Goal: Task Accomplishment & Management: Manage account settings

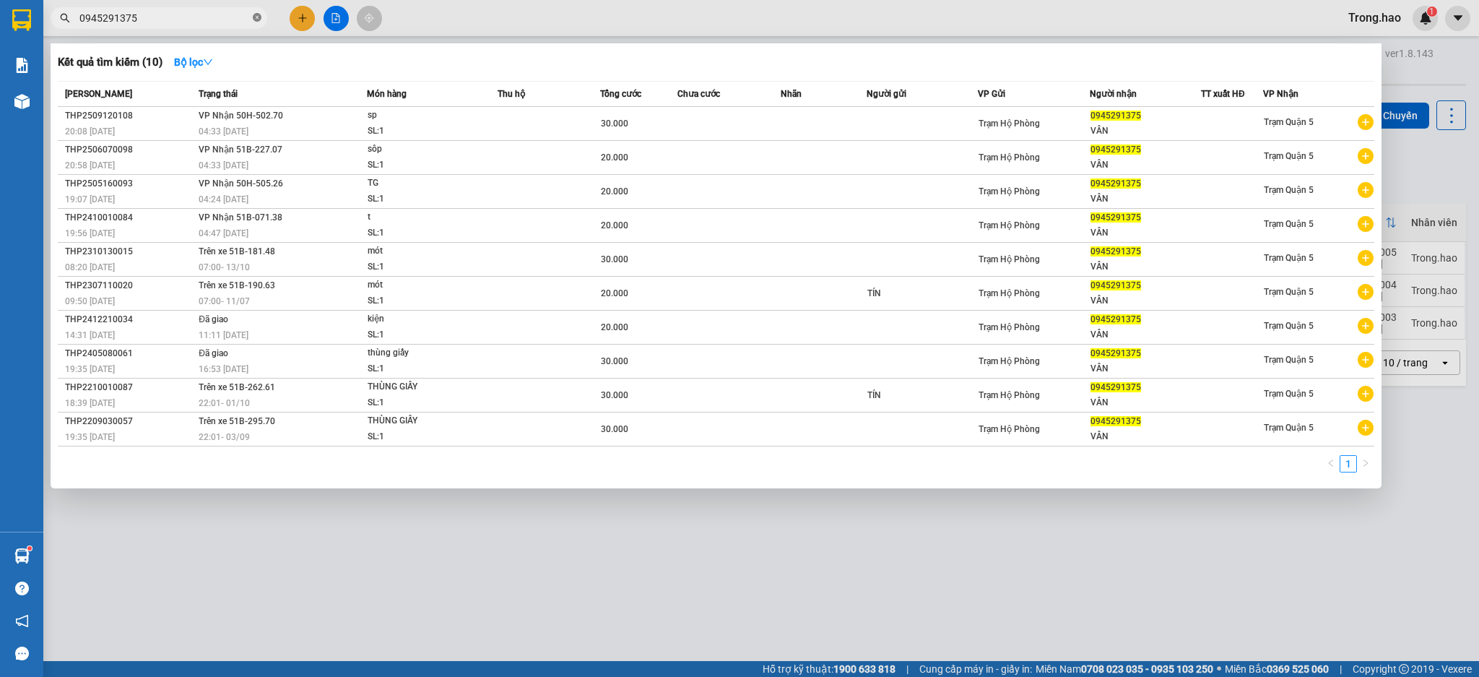
click at [253, 12] on span at bounding box center [257, 19] width 9 height 14
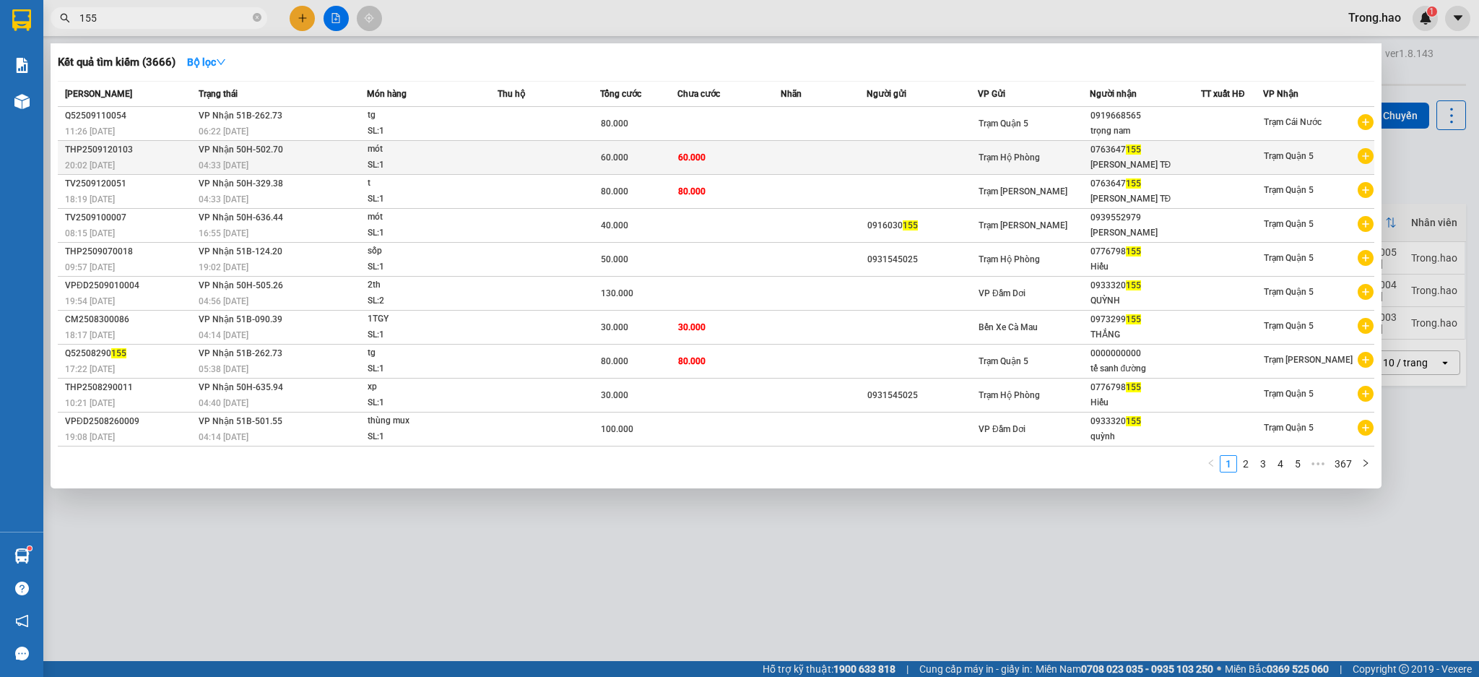
type input "155"
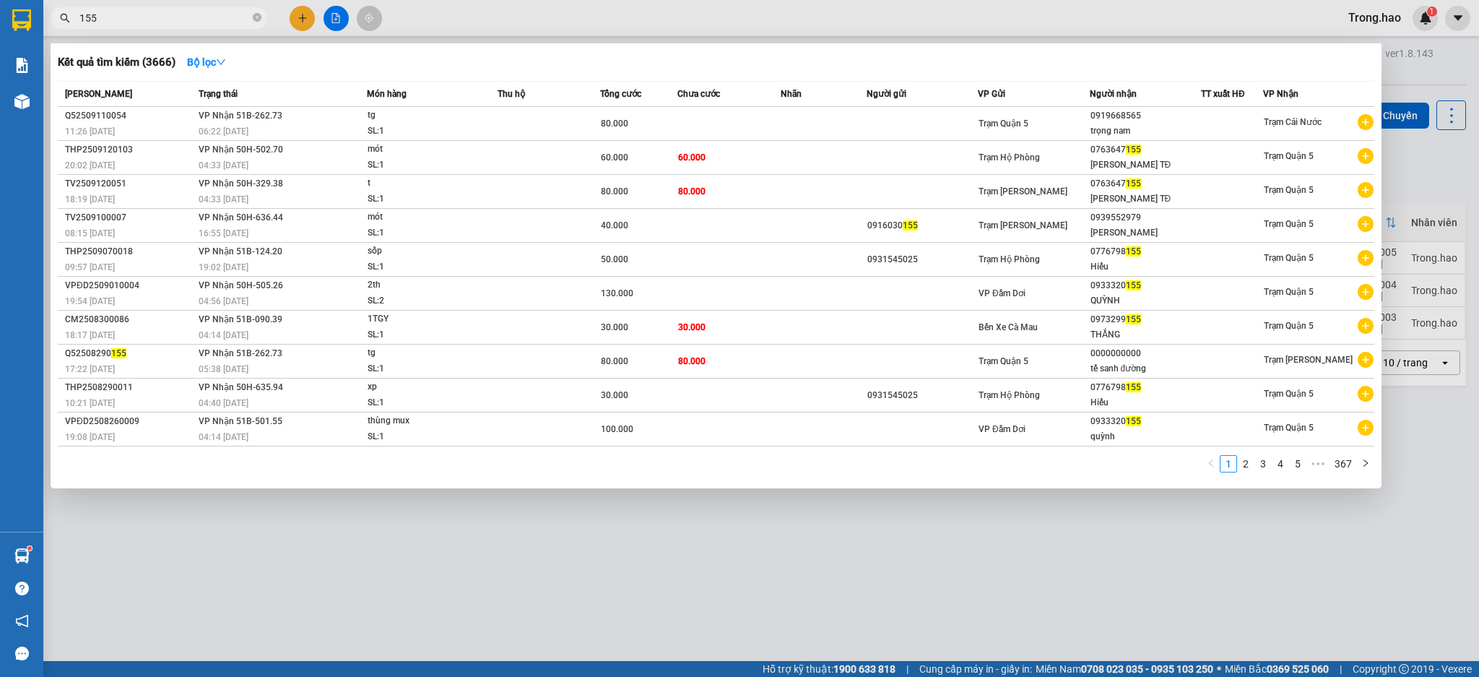
click at [860, 153] on td at bounding box center [824, 158] width 86 height 34
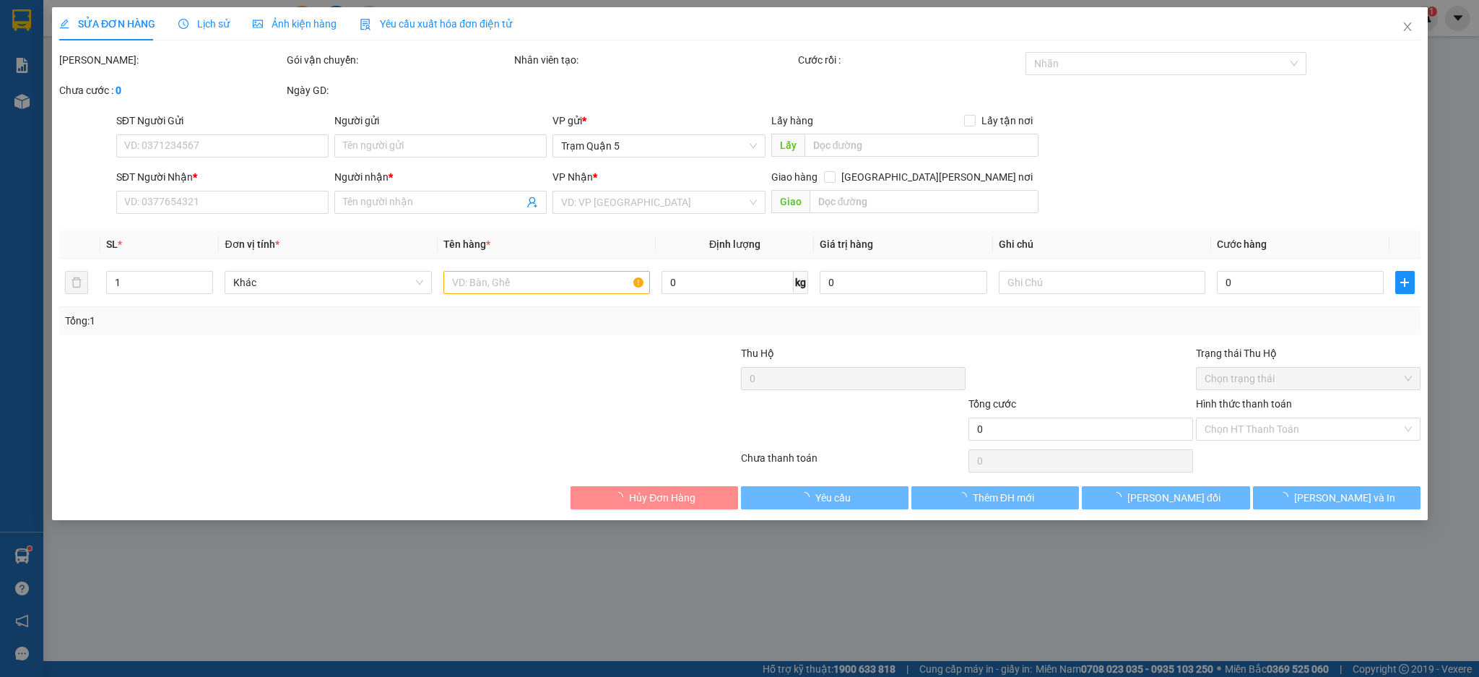
type input "0763647155"
type input "[PERSON_NAME] TĐ"
type input "60.000"
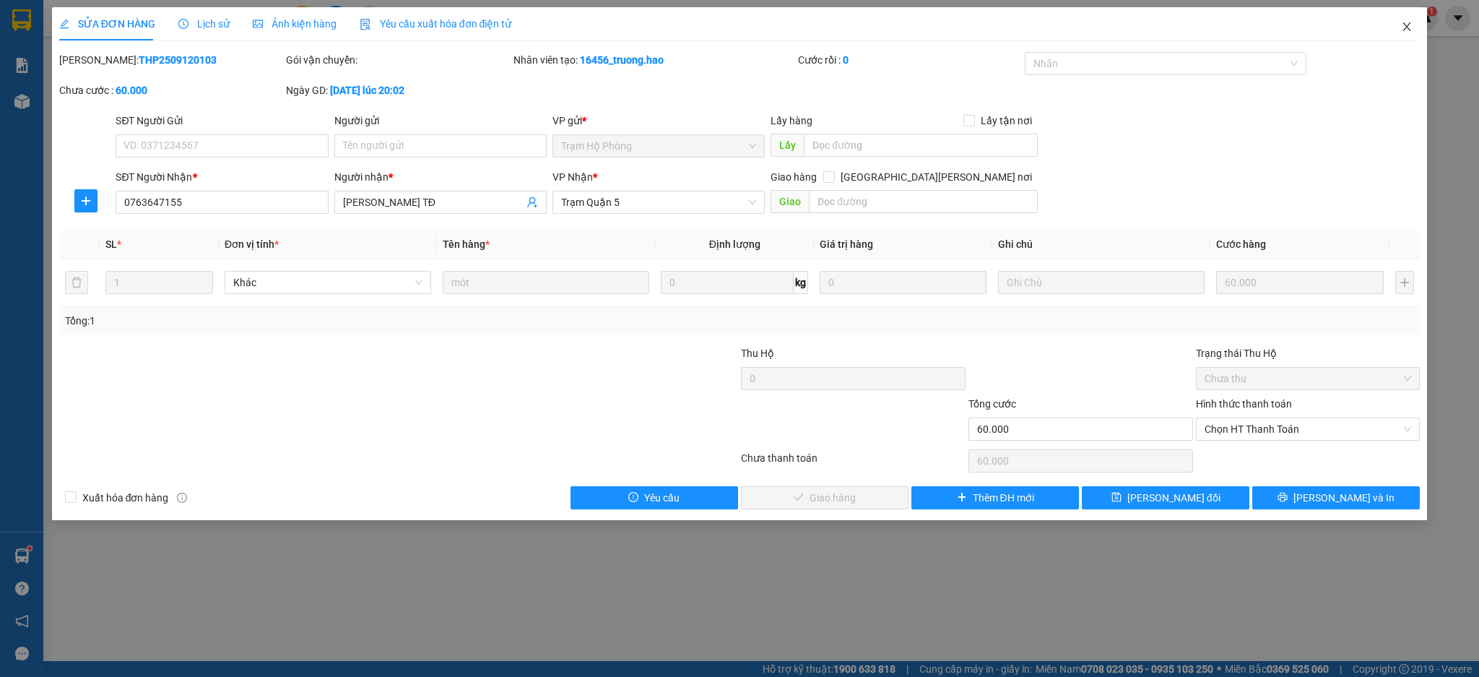
click at [1406, 31] on icon "close" at bounding box center [1407, 27] width 12 height 12
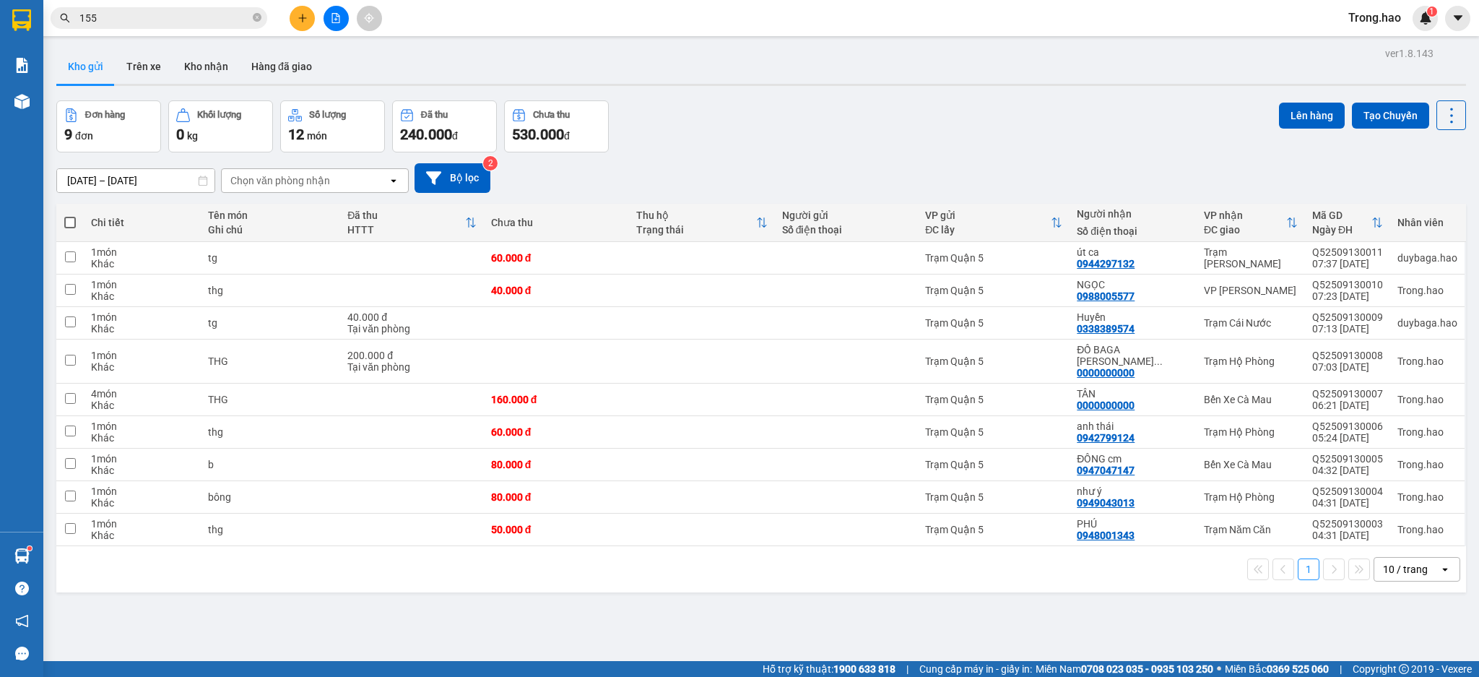
click at [240, 19] on input "155" at bounding box center [164, 18] width 170 height 16
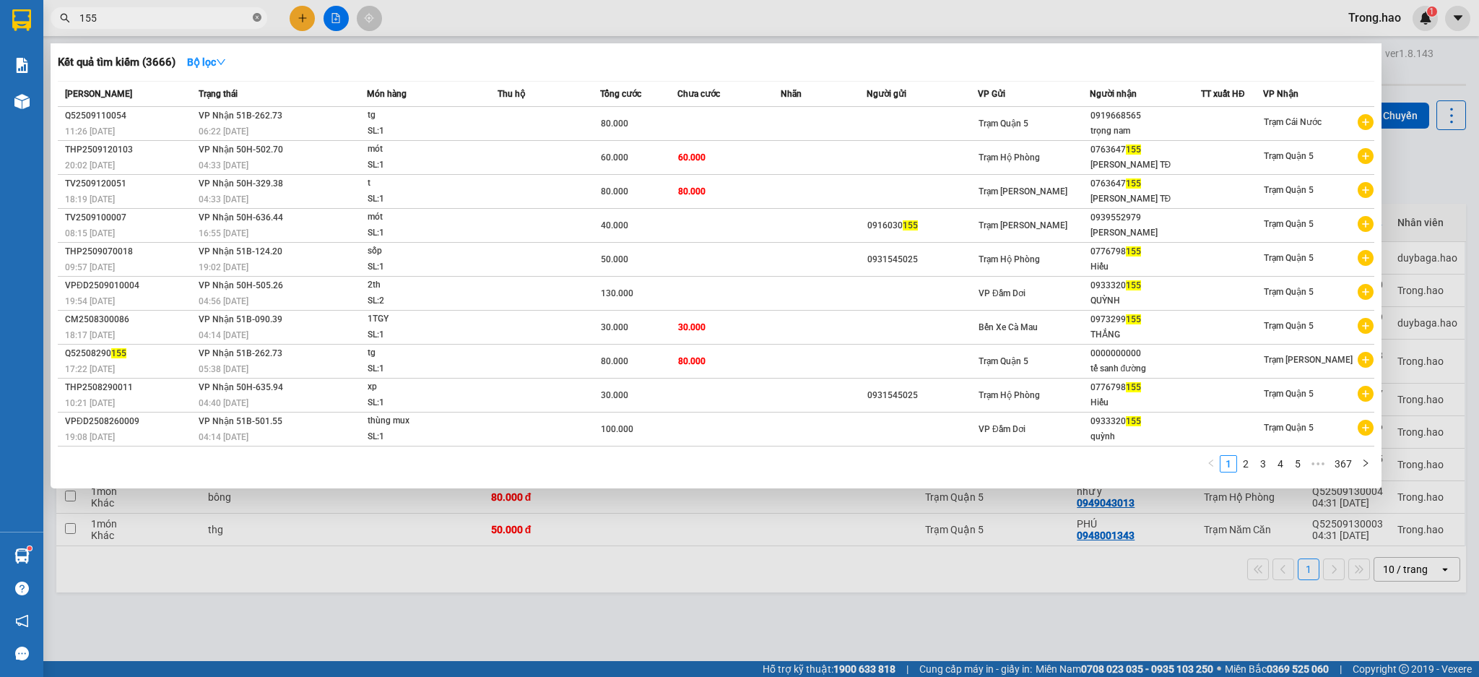
click at [258, 17] on icon "close-circle" at bounding box center [257, 17] width 9 height 9
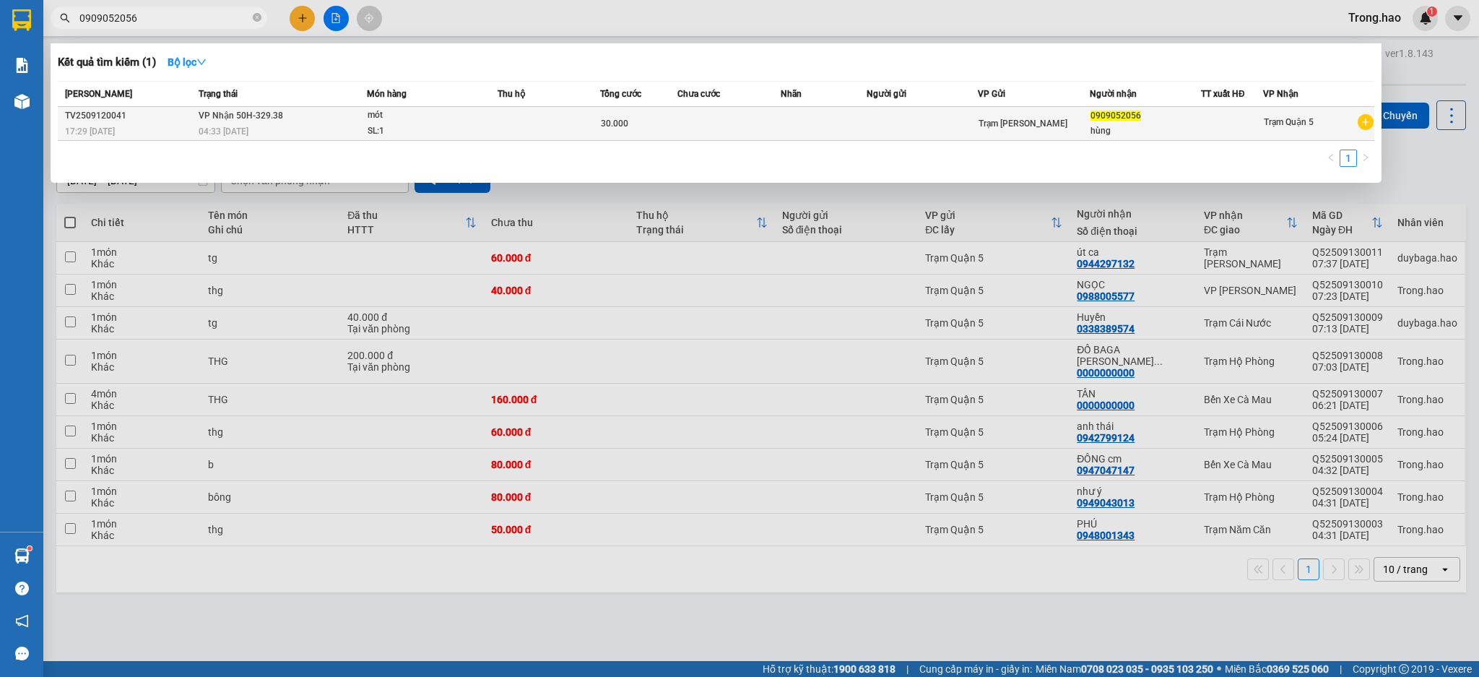
type input "0909052056"
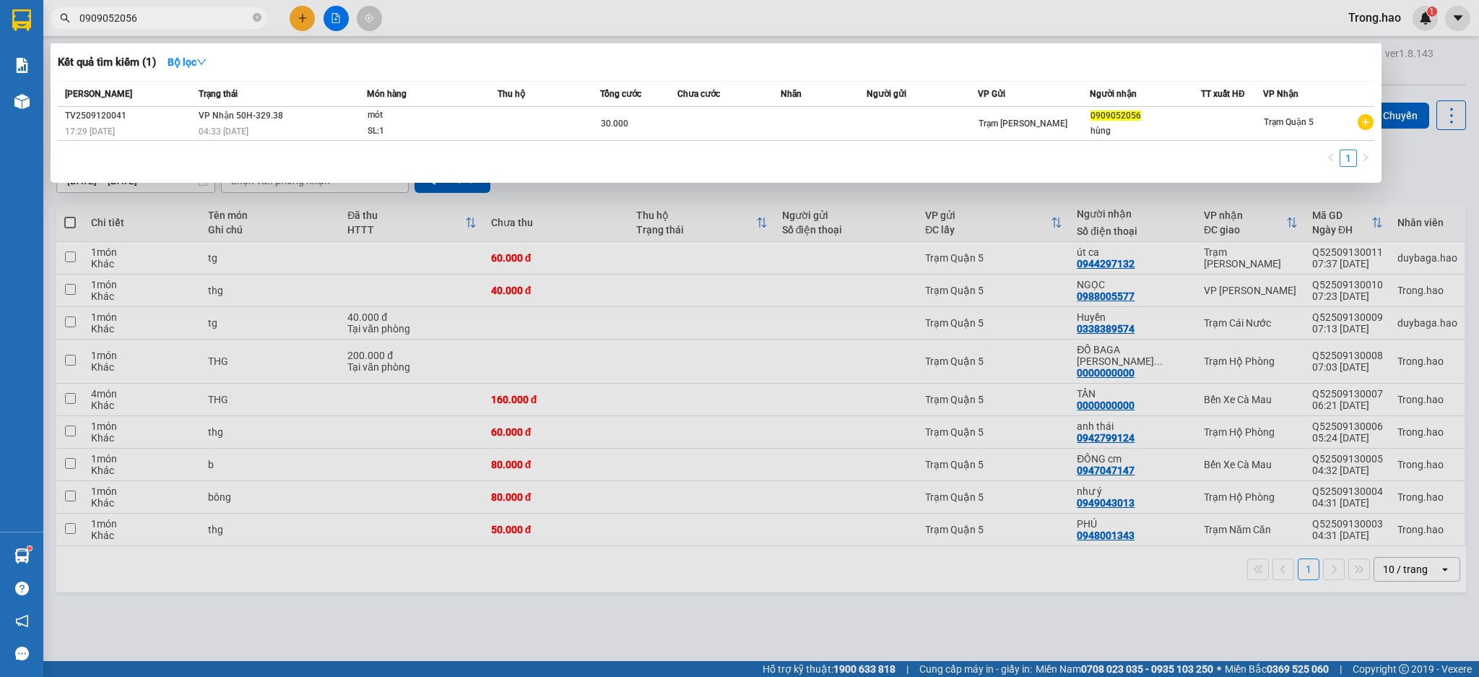
click at [560, 123] on td at bounding box center [549, 124] width 103 height 34
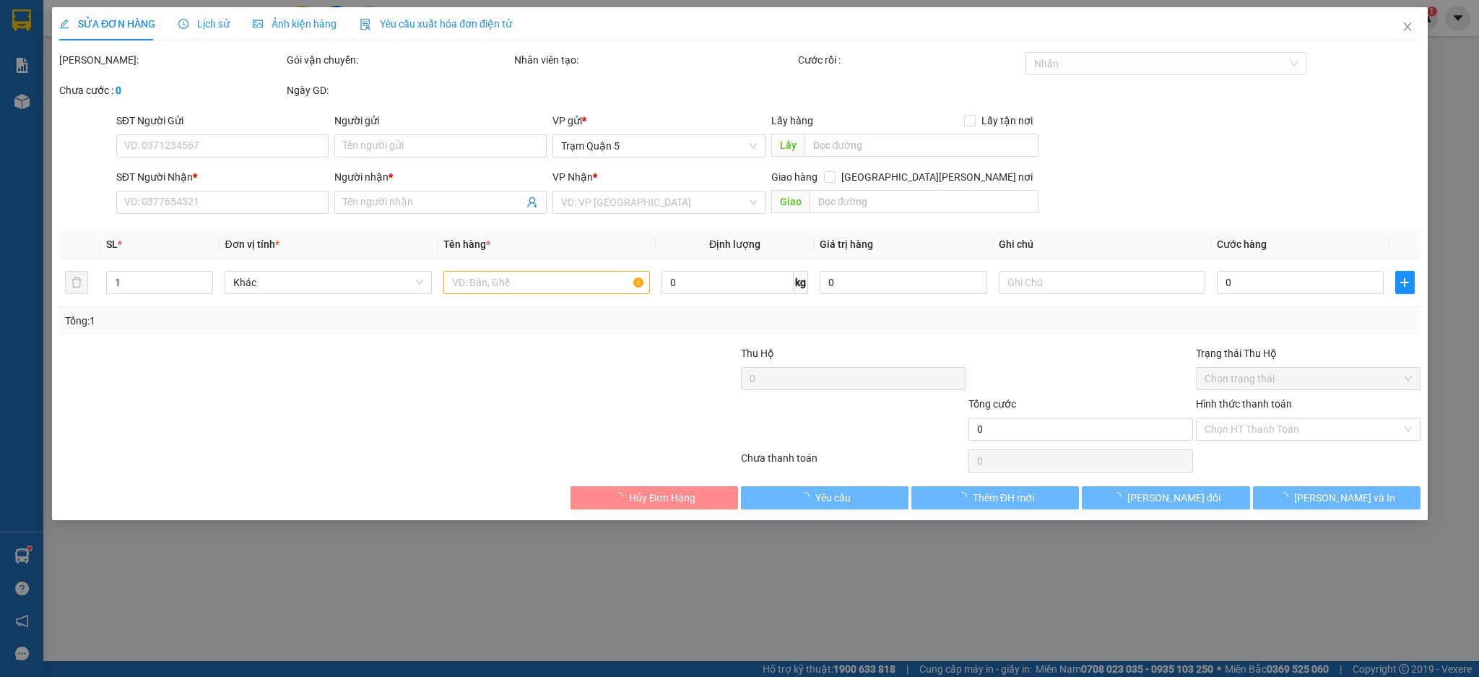
type input "0909052056"
type input "hùng"
type input "30.000"
type input "0"
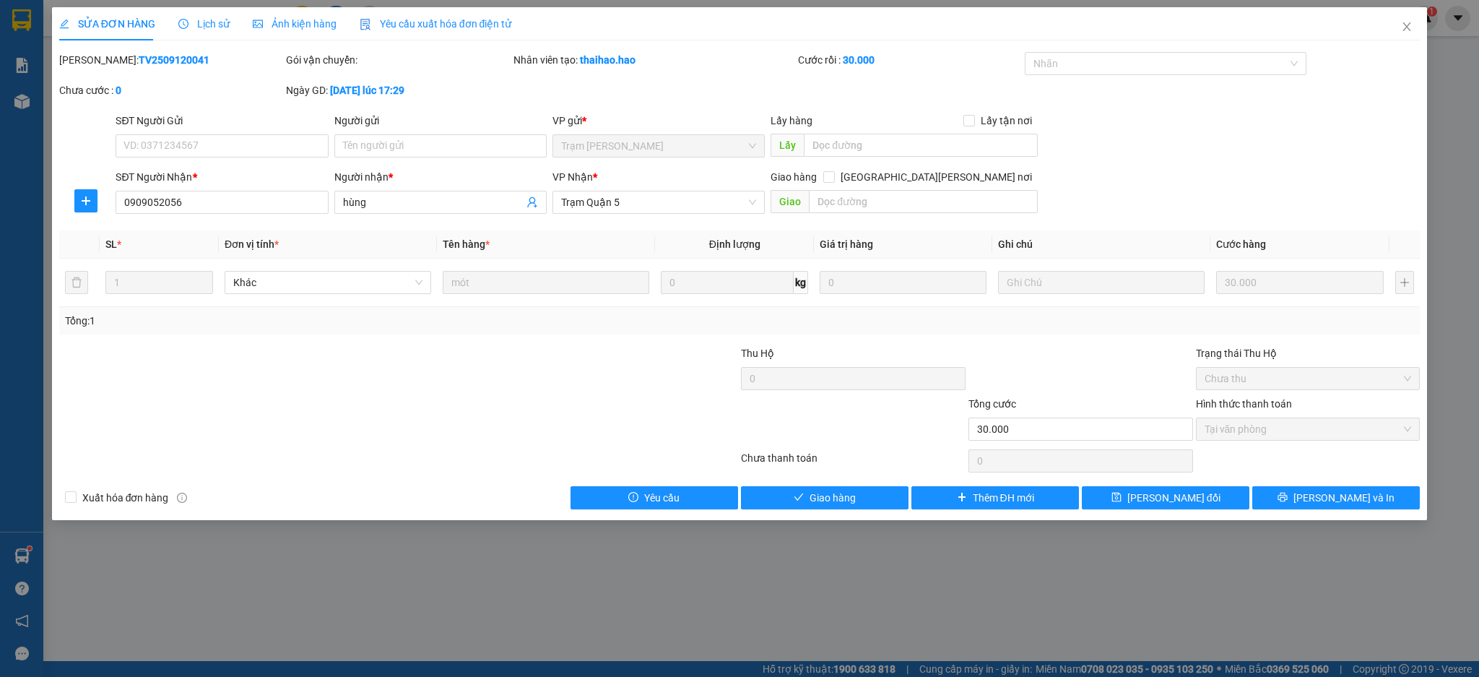
click at [282, 23] on span "Ảnh kiện hàng" at bounding box center [295, 24] width 84 height 12
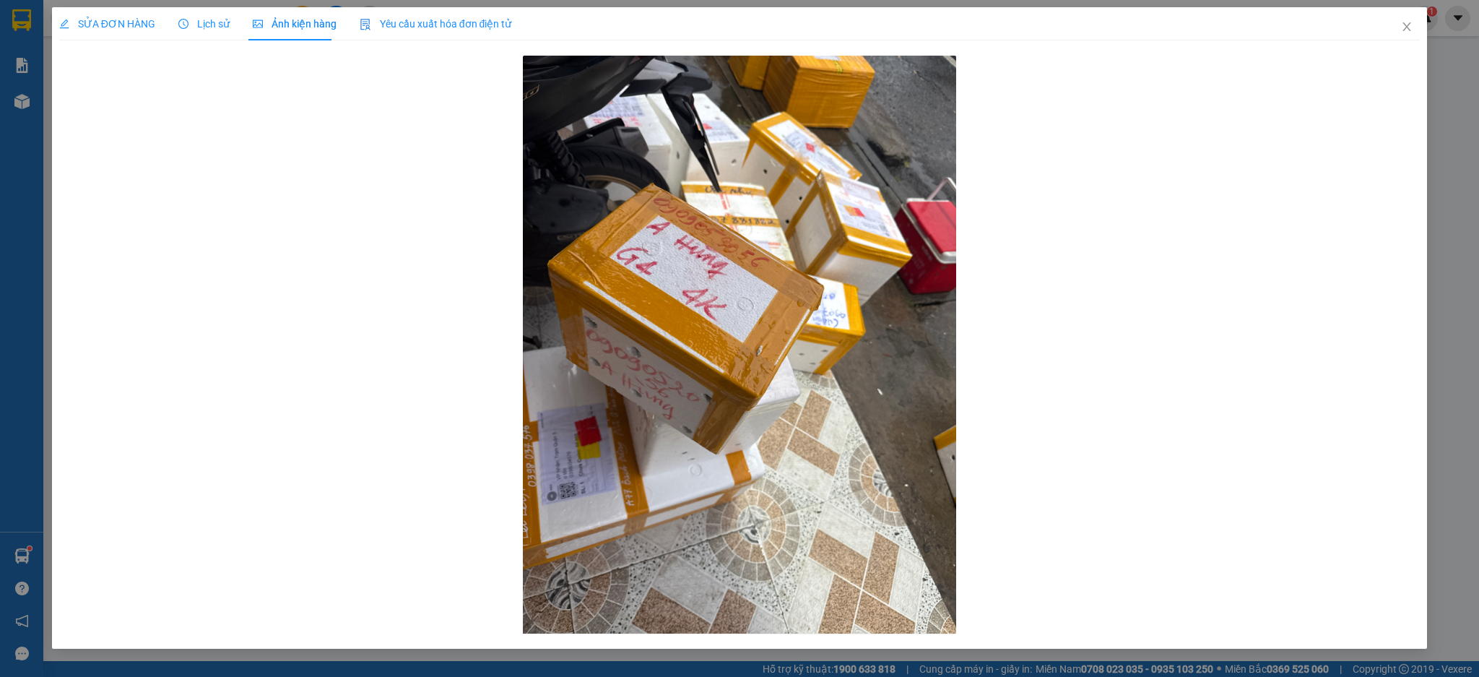
click at [105, 18] on span "SỬA ĐƠN HÀNG" at bounding box center [107, 24] width 96 height 12
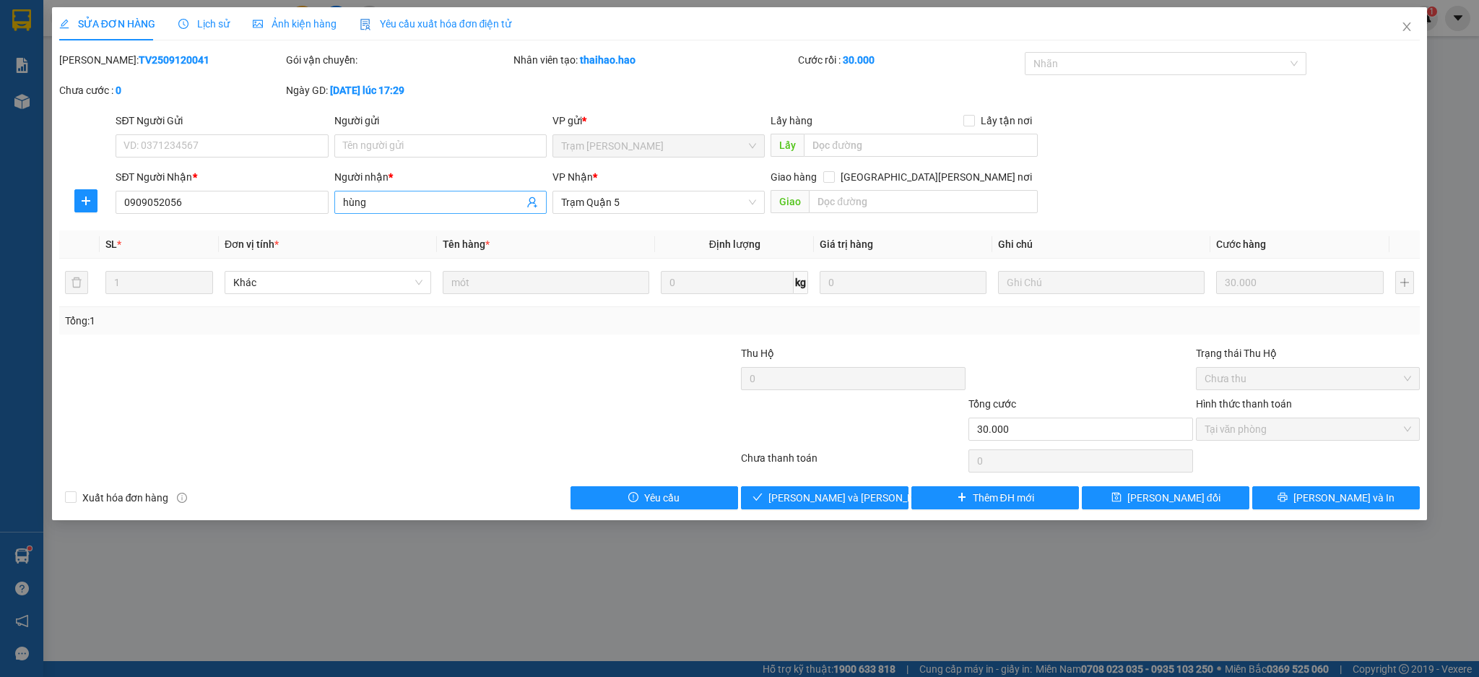
click at [382, 205] on input "hùng" at bounding box center [433, 202] width 181 height 16
click at [777, 490] on button "[PERSON_NAME] và [PERSON_NAME] hàng" at bounding box center [825, 497] width 168 height 23
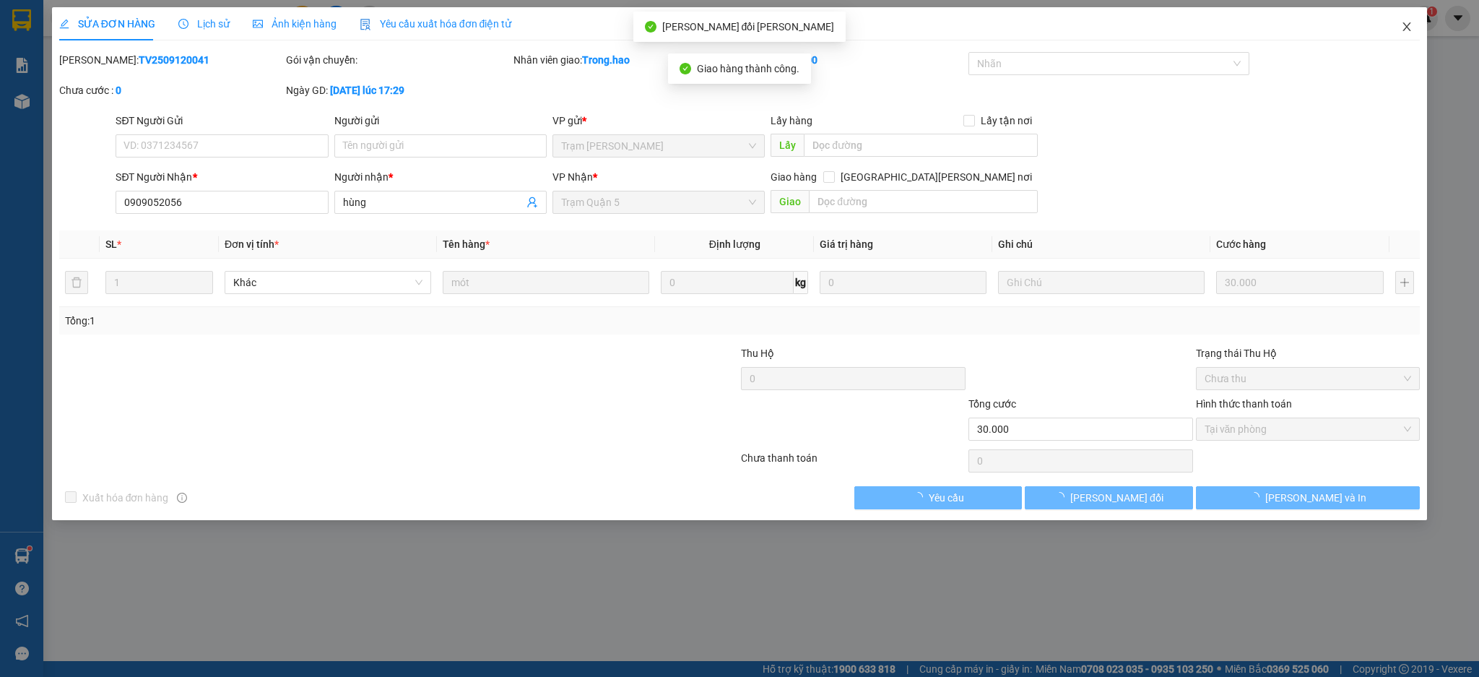
click at [1404, 19] on span "Close" at bounding box center [1406, 27] width 40 height 40
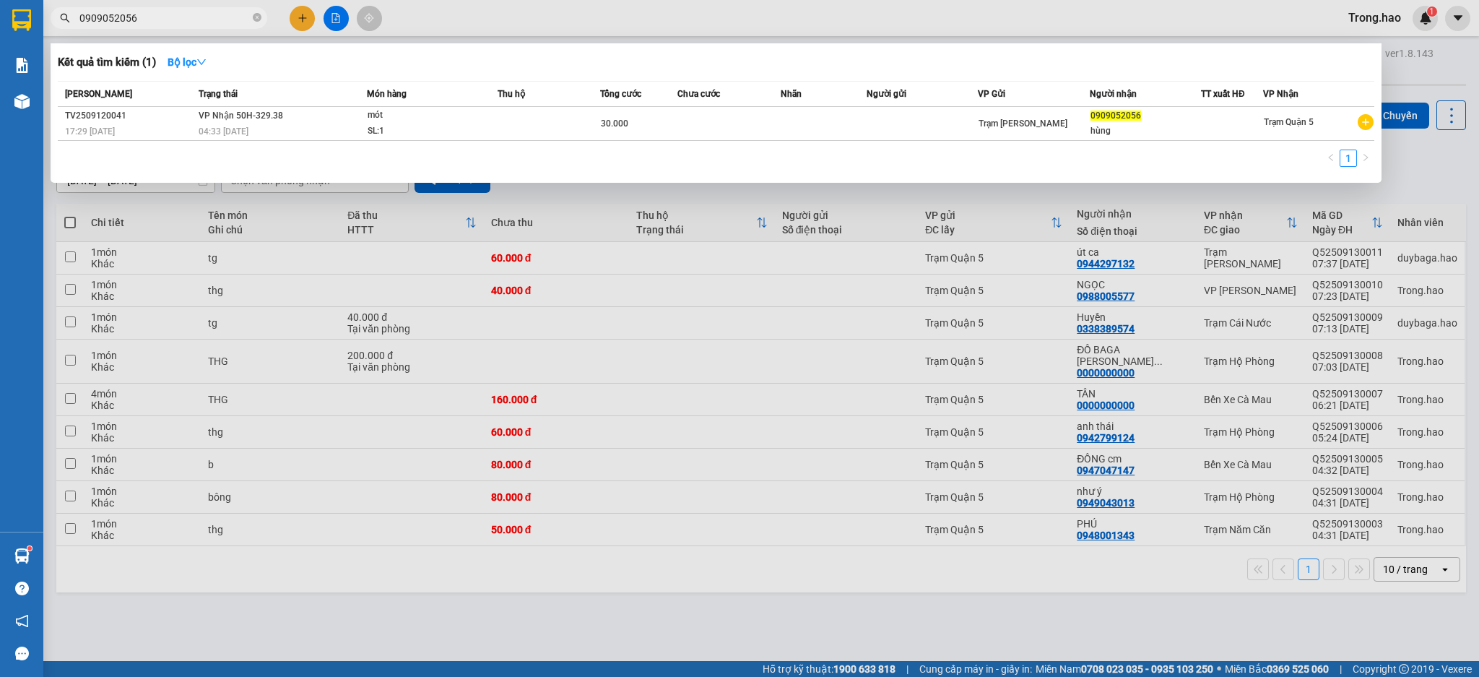
click at [216, 26] on span "0909052056" at bounding box center [159, 18] width 217 height 22
drag, startPoint x: 411, startPoint y: 261, endPoint x: 269, endPoint y: 218, distance: 148.0
click at [410, 261] on div at bounding box center [739, 338] width 1479 height 677
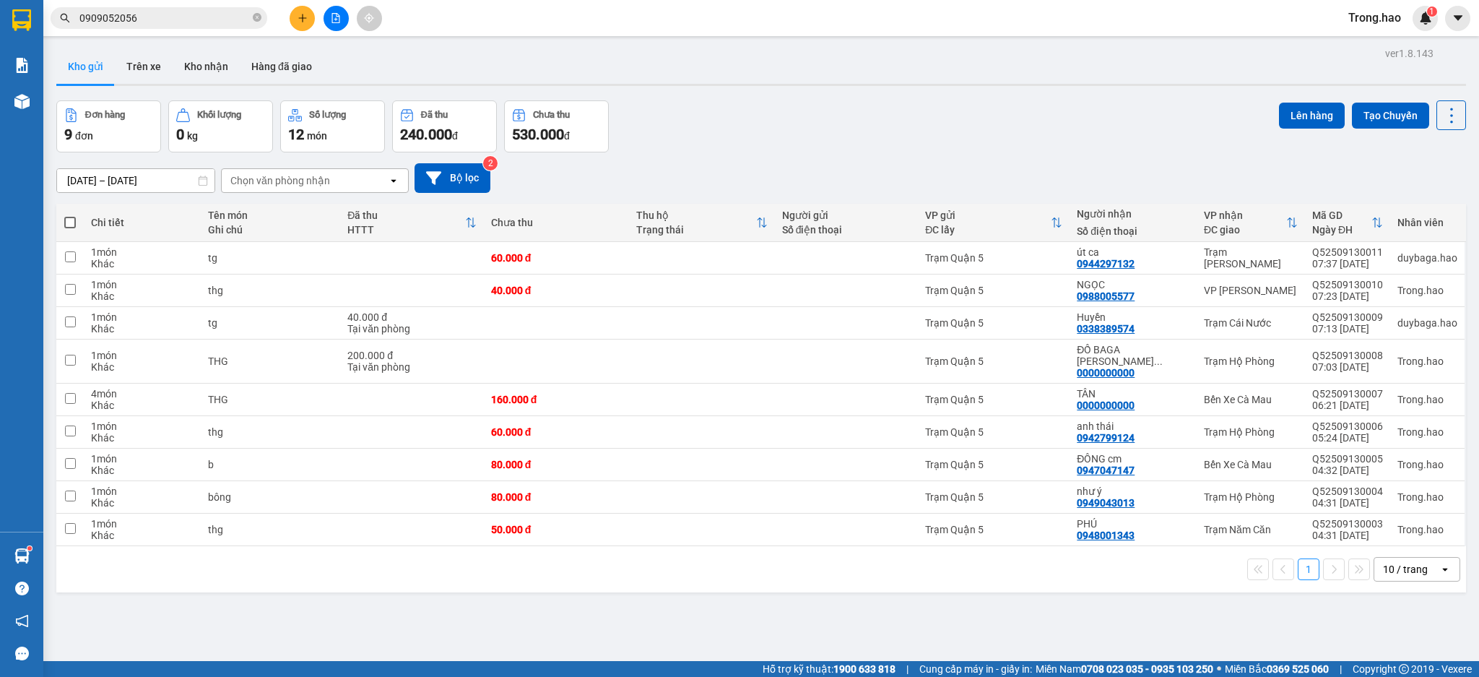
click at [1383, 19] on span "Trong.hao" at bounding box center [1375, 18] width 76 height 18
click at [1375, 46] on span "Đăng xuất" at bounding box center [1390, 45] width 61 height 16
